Goal: Task Accomplishment & Management: Use online tool/utility

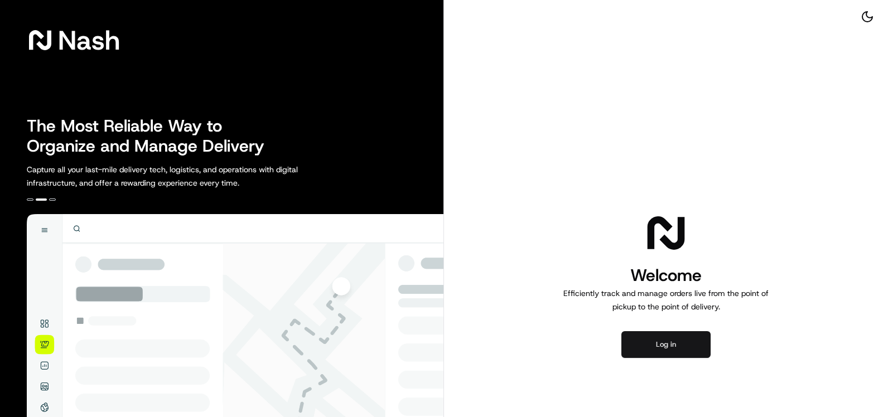
click at [677, 336] on button "Log in" at bounding box center [665, 344] width 89 height 27
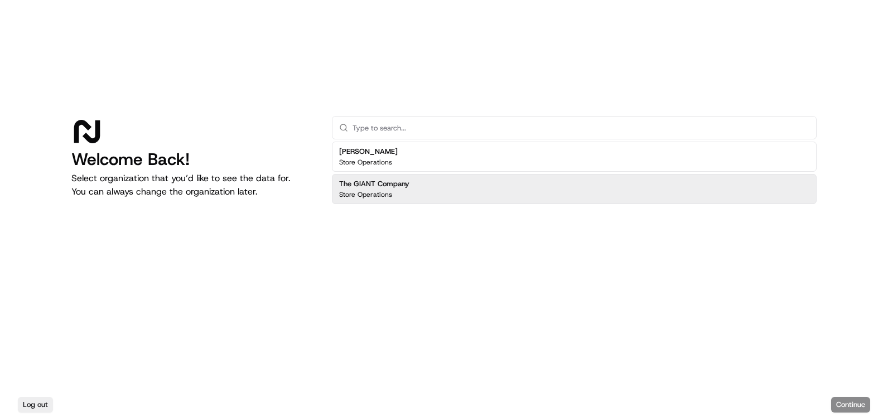
click at [406, 183] on h2 "The GIANT Company" at bounding box center [374, 184] width 70 height 10
click at [854, 403] on button "Continue" at bounding box center [850, 405] width 39 height 16
